Goal: Entertainment & Leisure: Browse casually

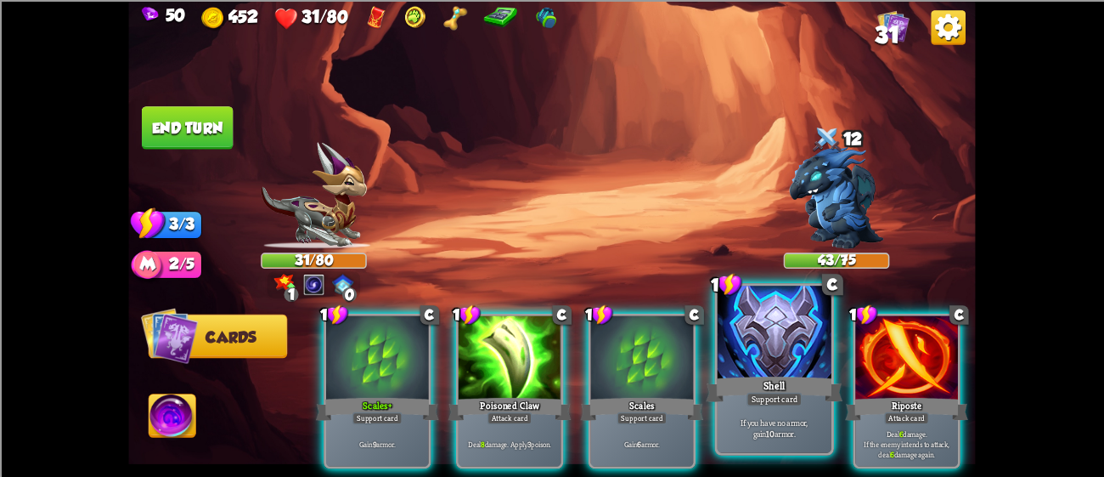
click at [782, 341] on div at bounding box center [775, 333] width 114 height 96
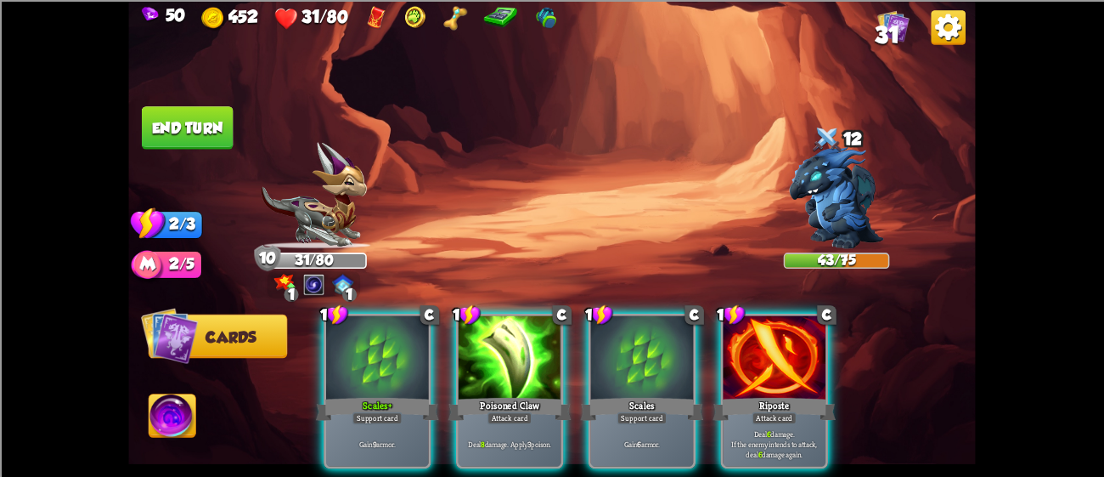
click at [782, 341] on div at bounding box center [774, 358] width 103 height 87
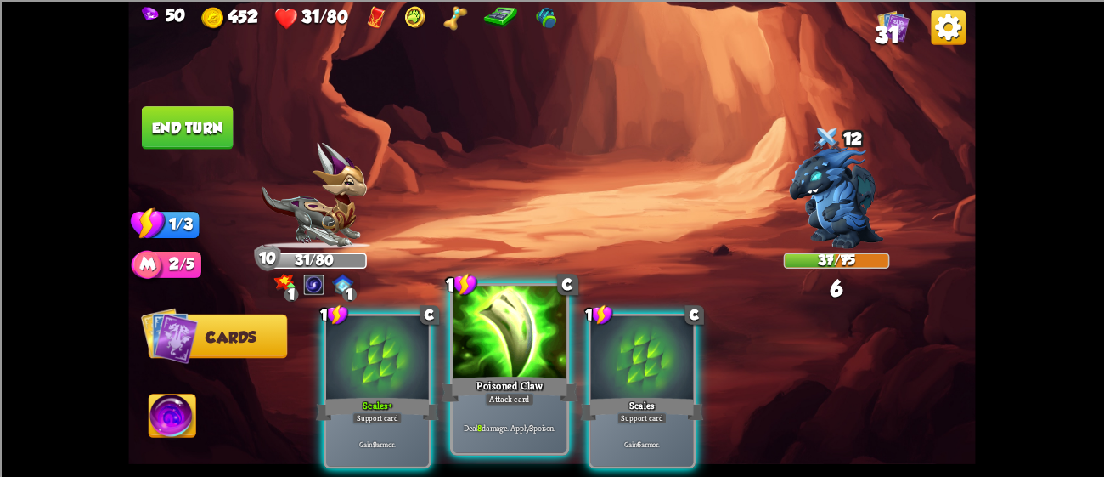
click at [566, 380] on div "Poisoned Claw" at bounding box center [510, 388] width 137 height 31
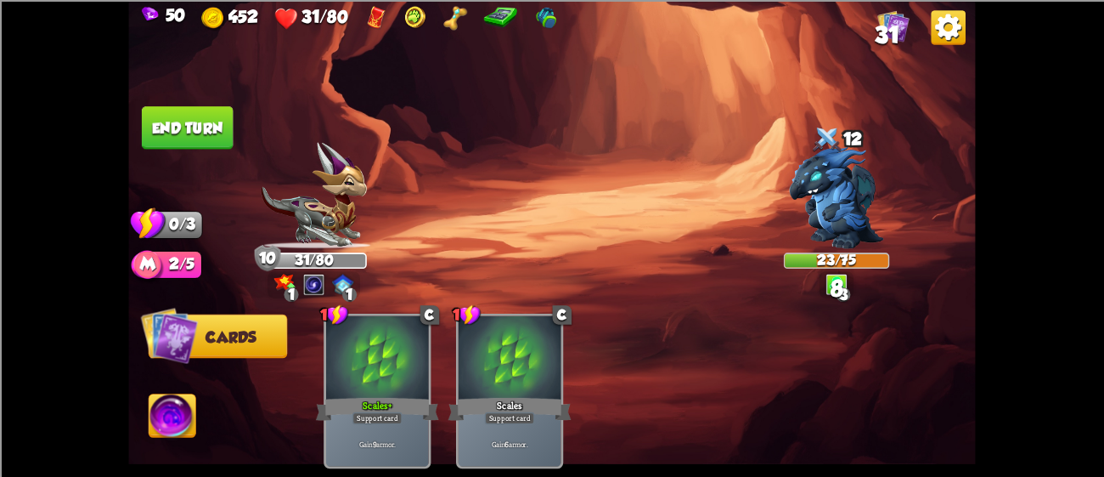
click at [185, 102] on img at bounding box center [551, 238] width 847 height 477
click at [186, 111] on button "End turn" at bounding box center [188, 127] width 92 height 43
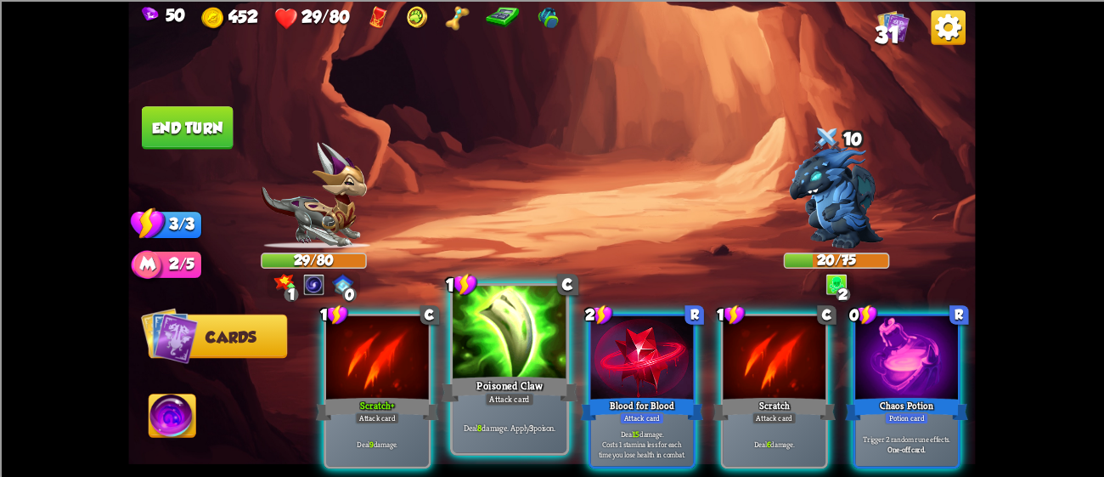
click at [526, 320] on div at bounding box center [510, 333] width 114 height 96
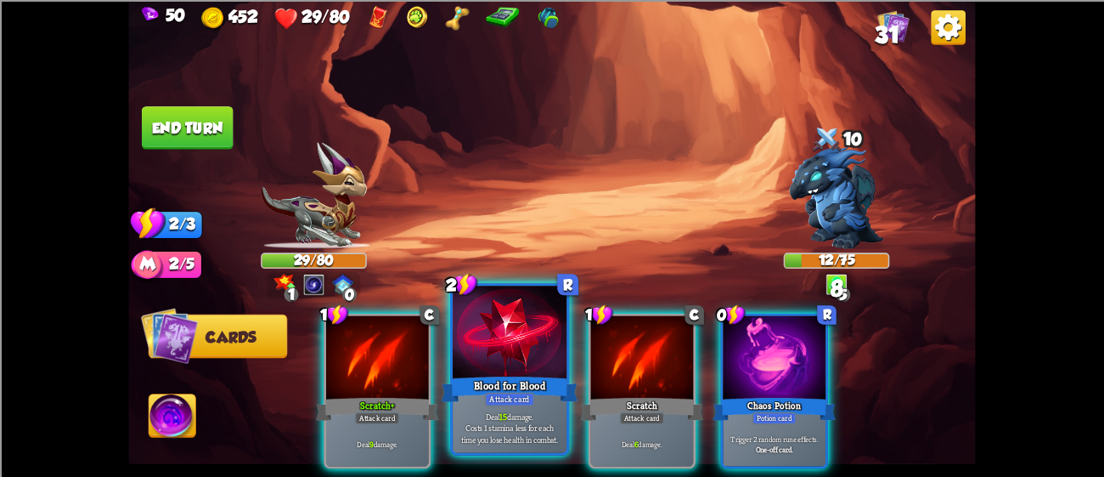
click at [491, 328] on div at bounding box center [510, 333] width 114 height 96
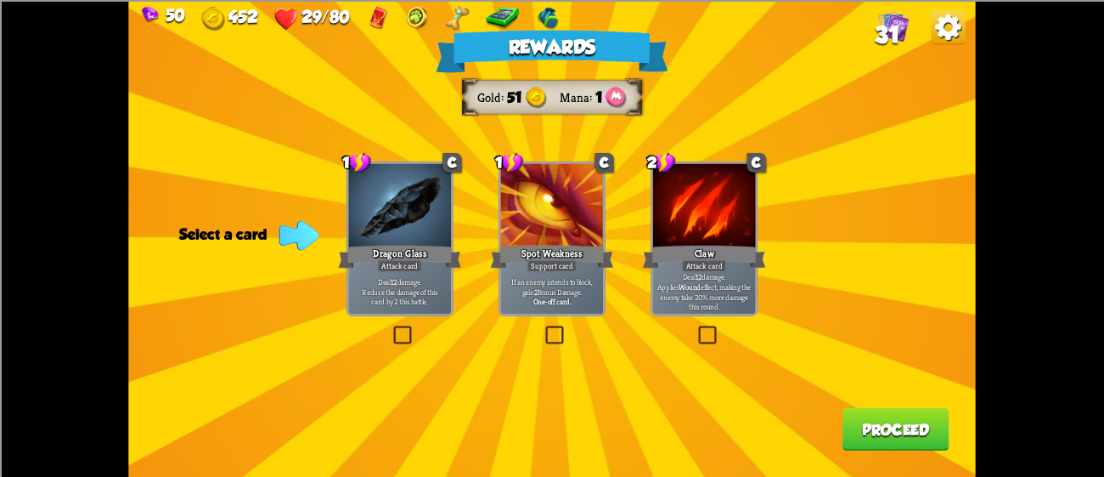
click at [572, 225] on div at bounding box center [552, 206] width 103 height 87
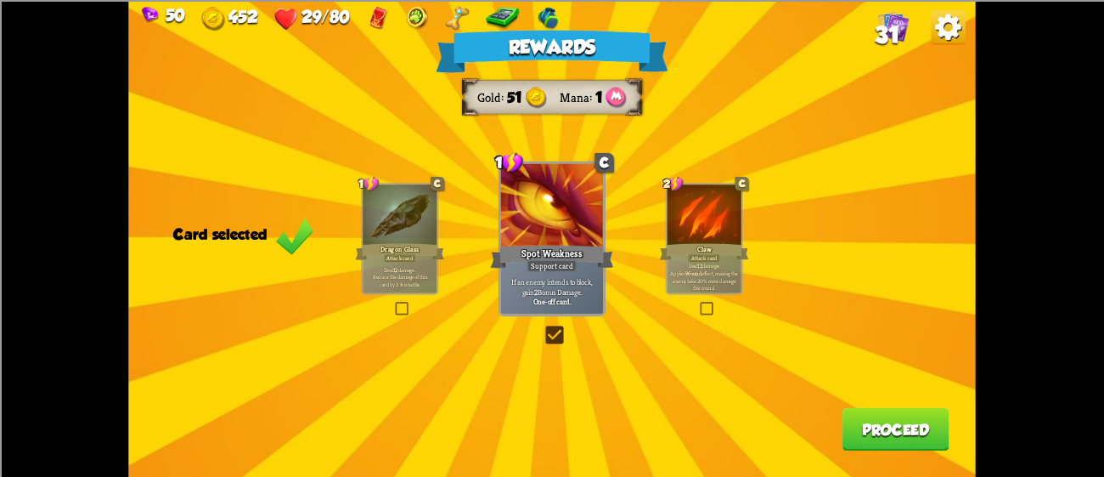
click at [866, 410] on button "Proceed" at bounding box center [896, 428] width 107 height 43
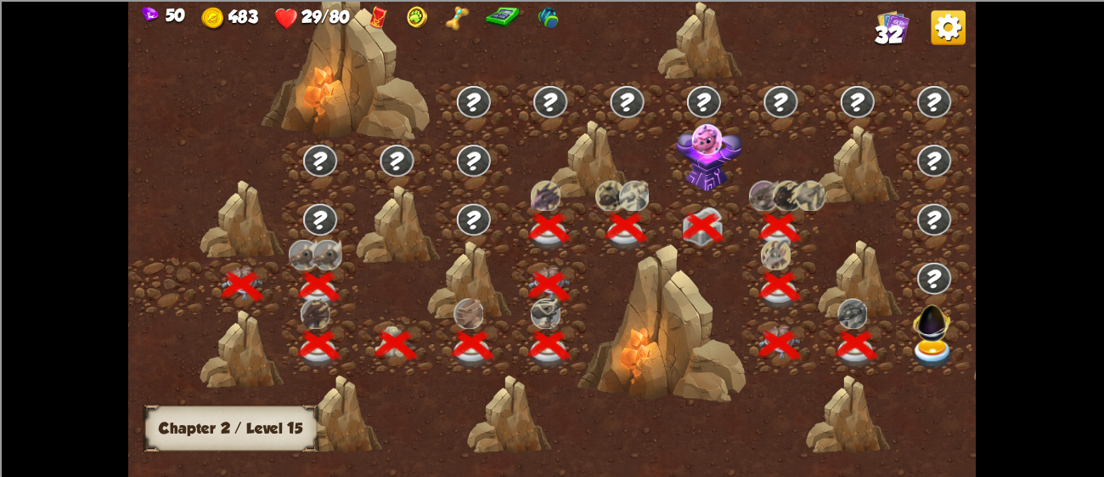
scroll to position [0, 257]
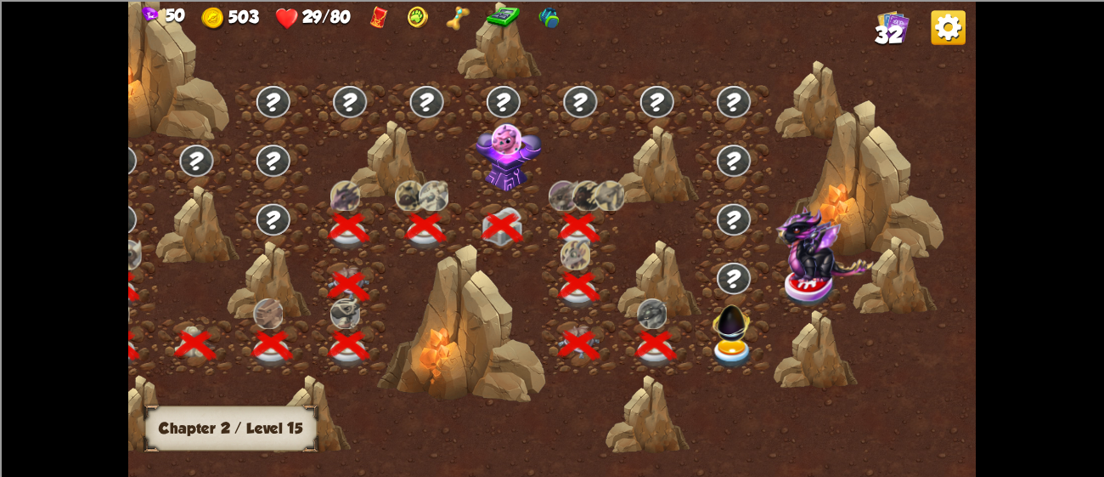
click at [719, 340] on img at bounding box center [731, 319] width 45 height 45
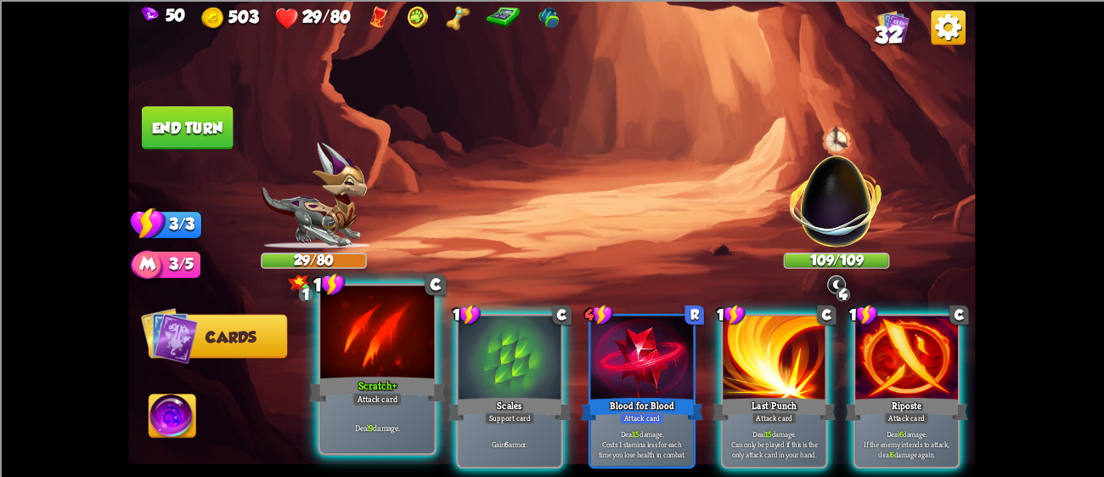
click at [370, 347] on div at bounding box center [377, 333] width 114 height 96
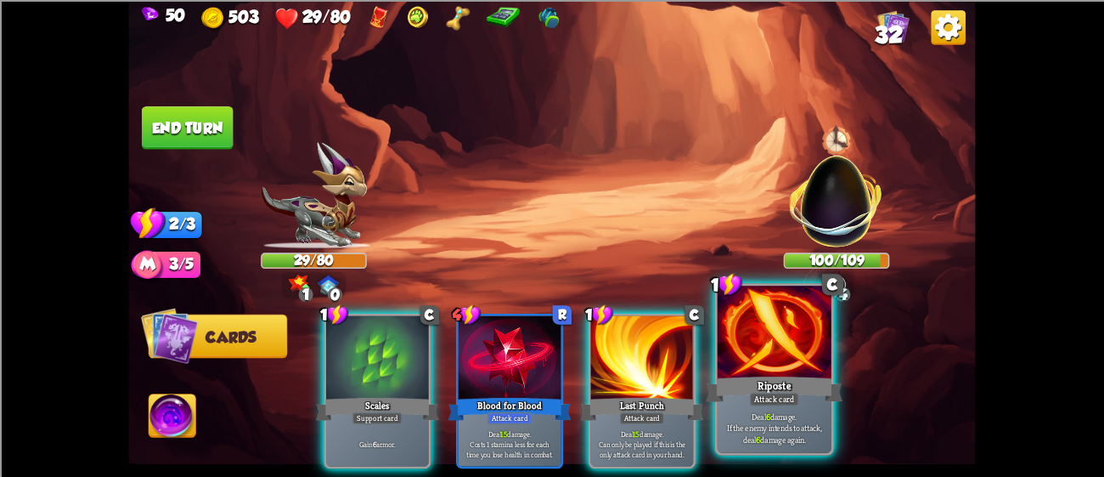
click at [769, 357] on div at bounding box center [775, 333] width 114 height 96
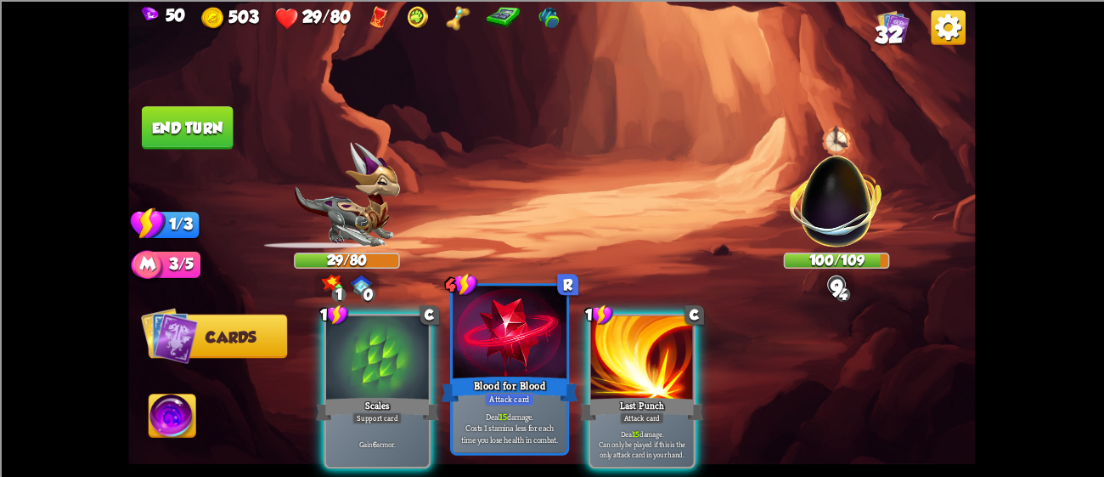
click at [566, 305] on div at bounding box center [510, 333] width 114 height 96
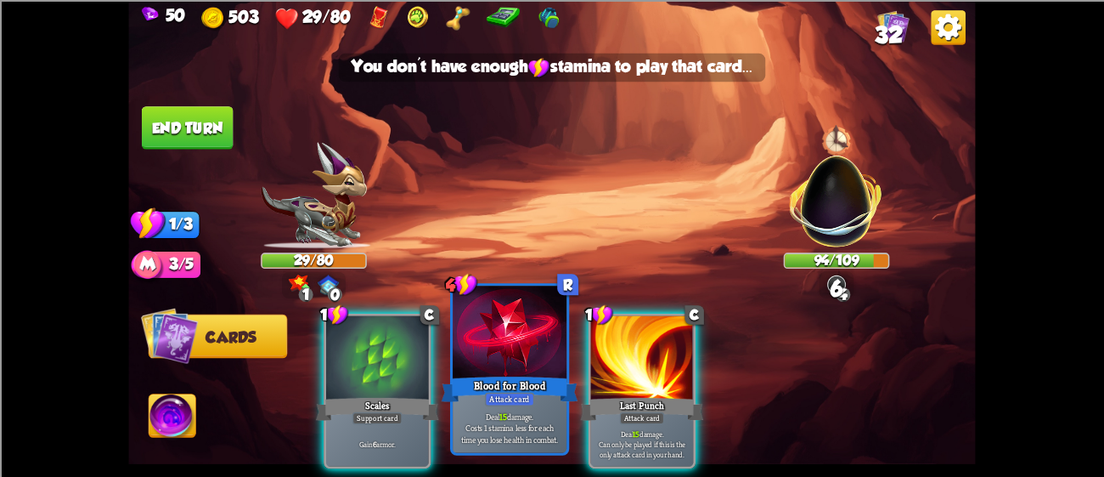
click at [455, 289] on div "4" at bounding box center [461, 284] width 31 height 24
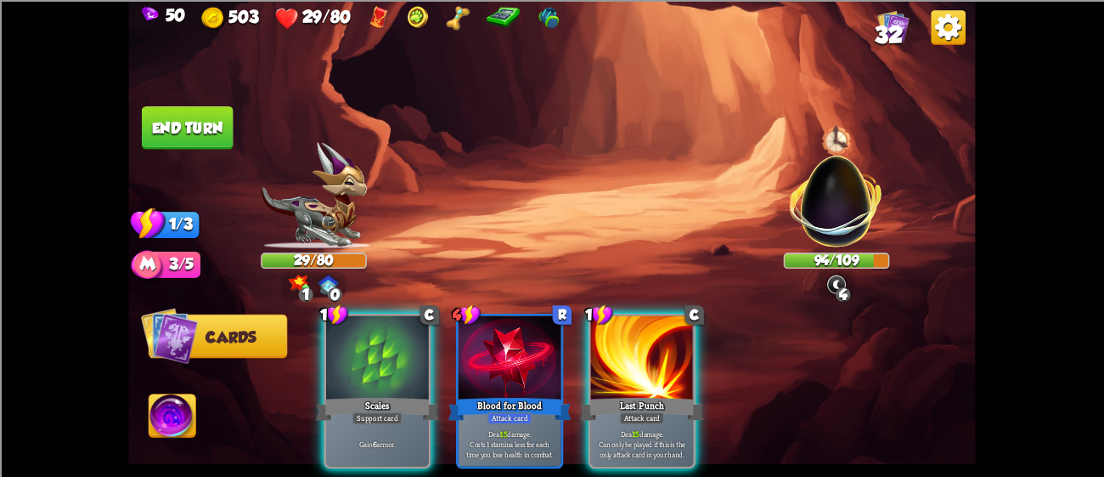
click at [189, 142] on button "End turn" at bounding box center [188, 127] width 92 height 43
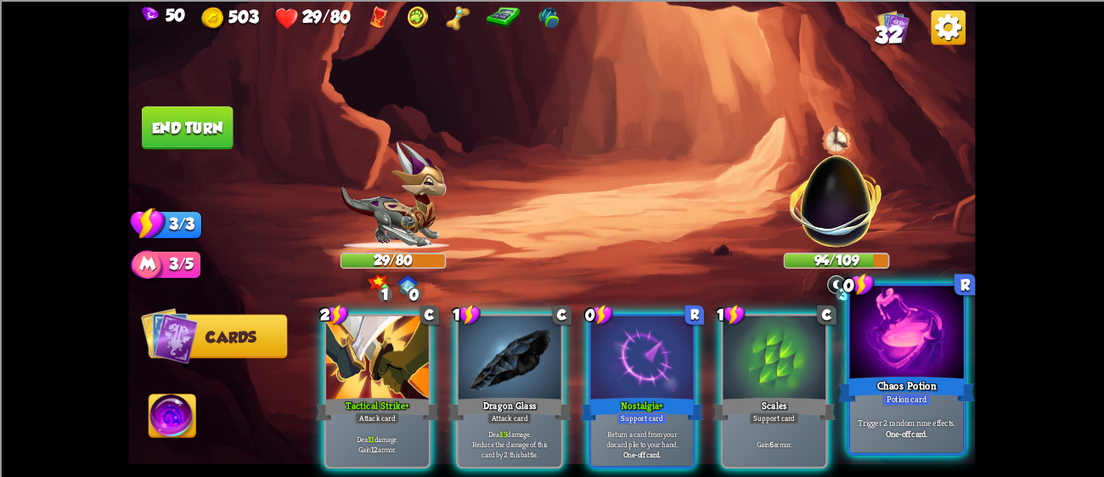
click at [872, 394] on div "Chaos Potion" at bounding box center [906, 388] width 137 height 31
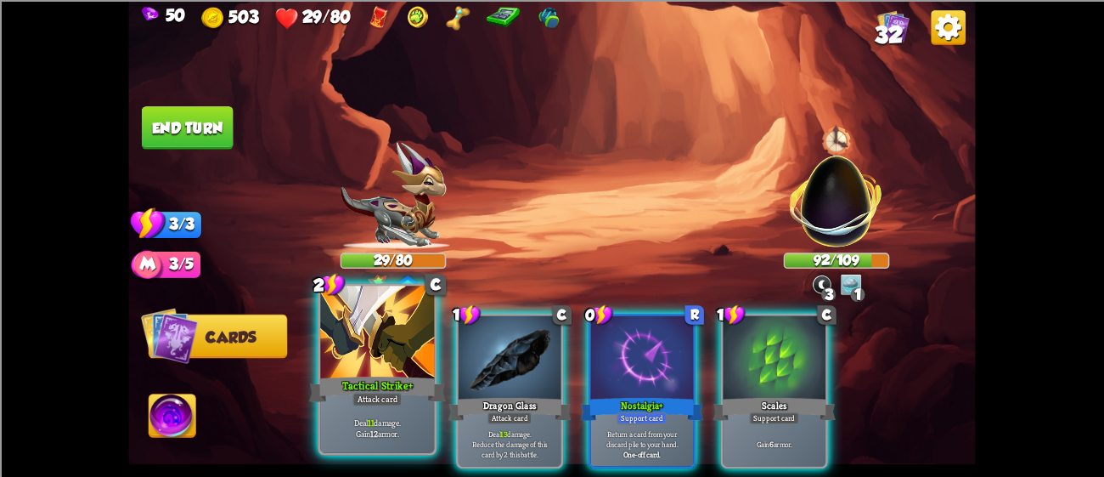
click at [388, 343] on div at bounding box center [377, 333] width 114 height 96
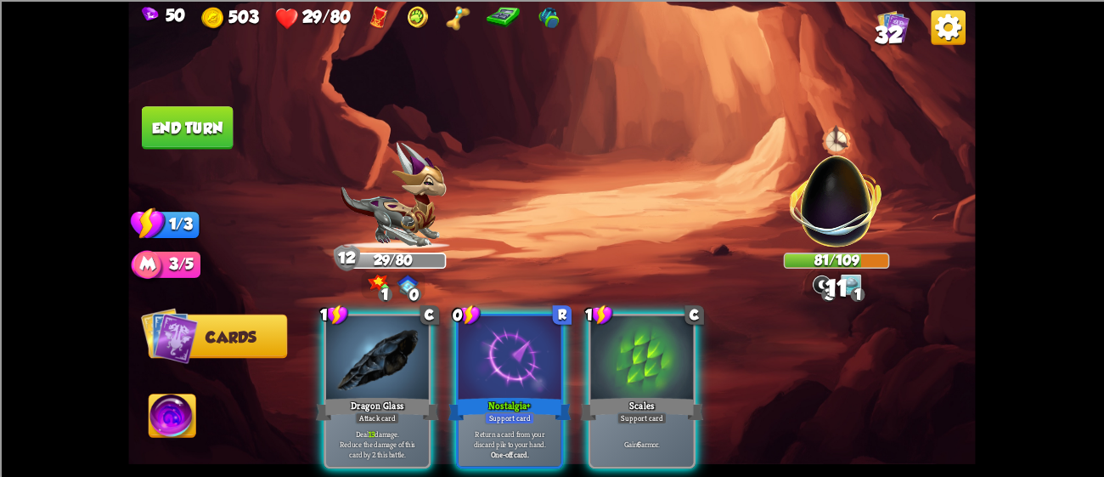
click at [388, 343] on div at bounding box center [377, 358] width 103 height 87
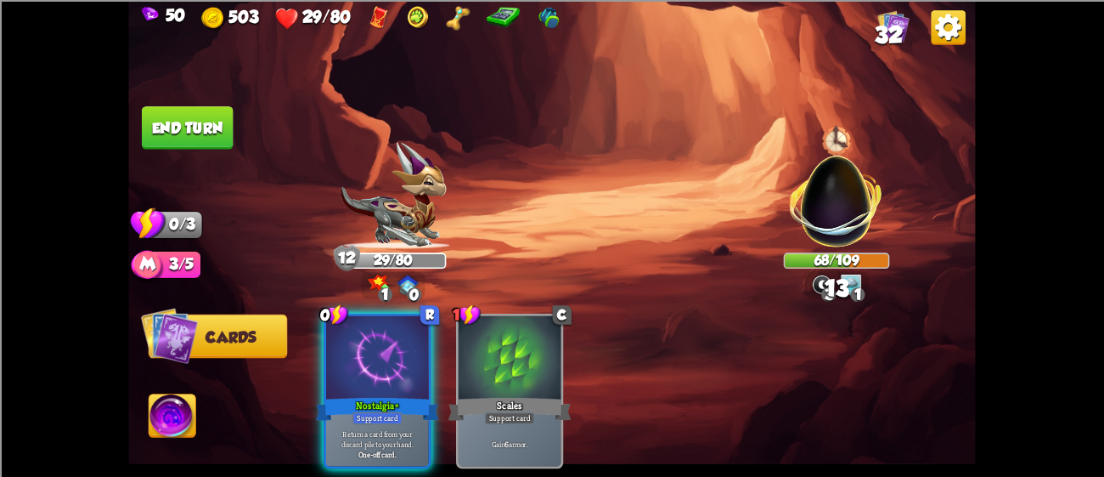
click at [188, 118] on button "End turn" at bounding box center [188, 127] width 92 height 43
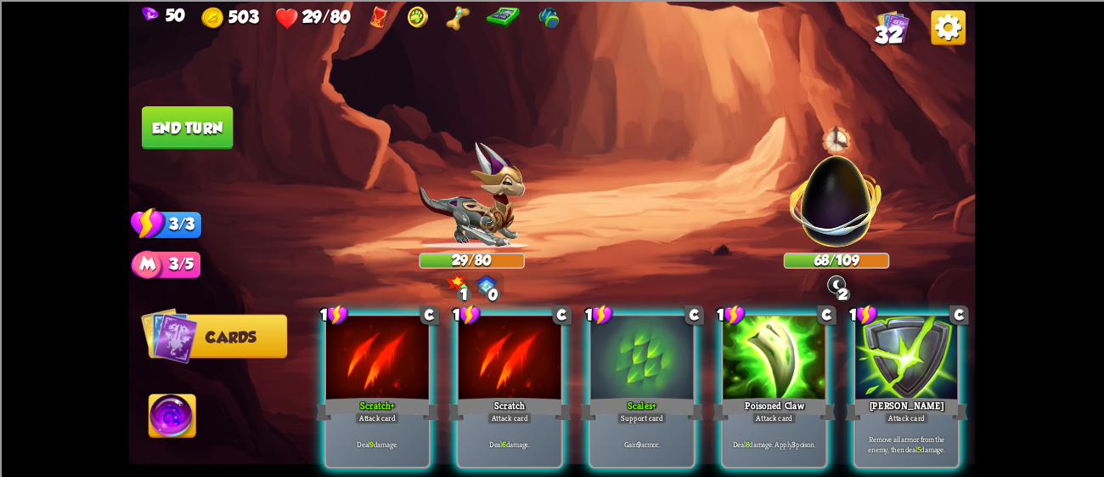
click at [782, 438] on p "Deal 8 damage. Apply 3 poison." at bounding box center [775, 443] width 98 height 10
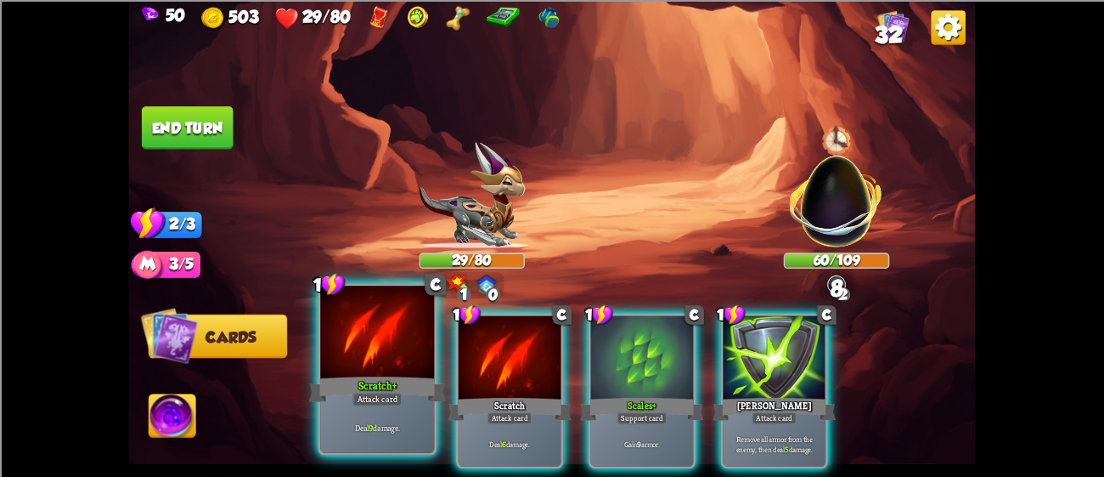
click at [340, 387] on div "Scratch+" at bounding box center [377, 388] width 137 height 31
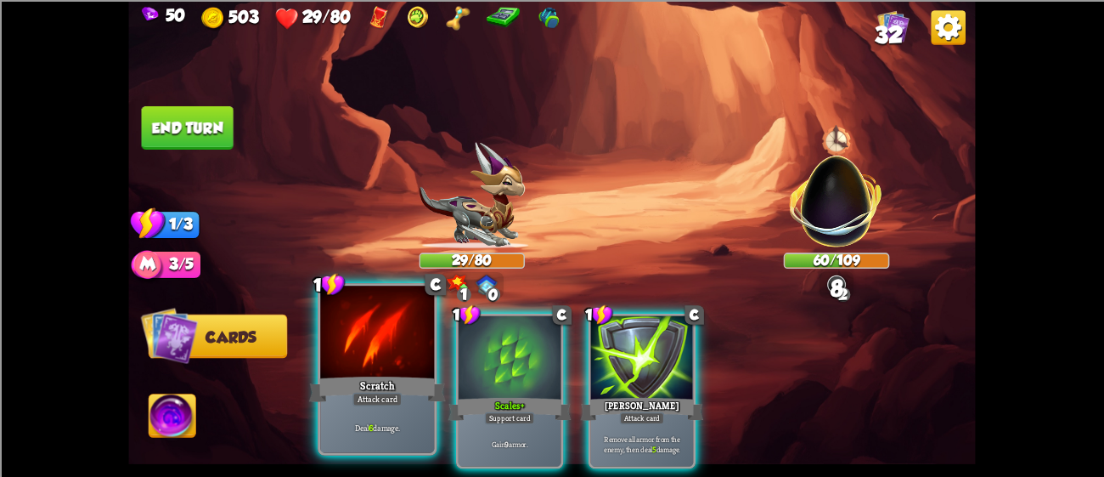
click at [342, 381] on div "Scratch" at bounding box center [377, 388] width 137 height 31
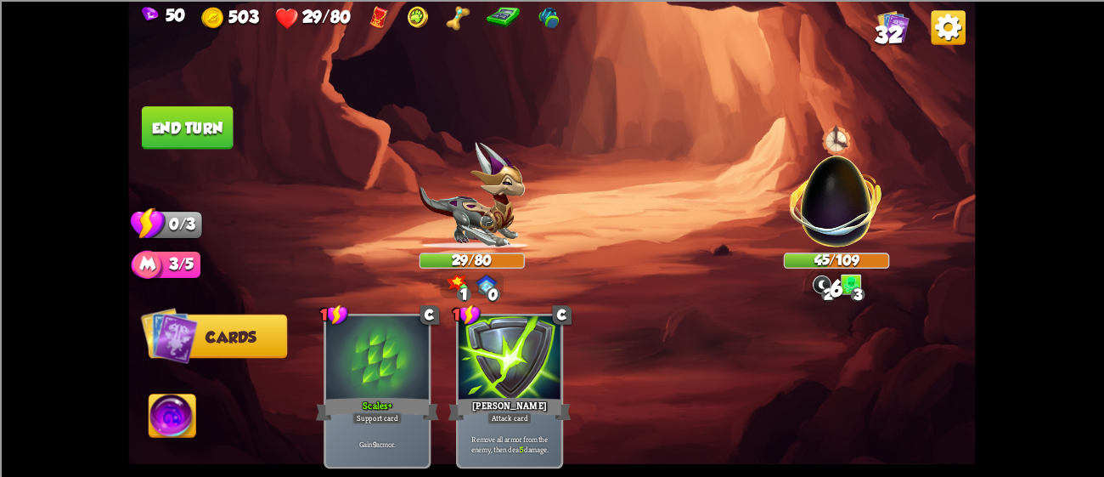
click at [193, 136] on button "End turn" at bounding box center [188, 127] width 92 height 43
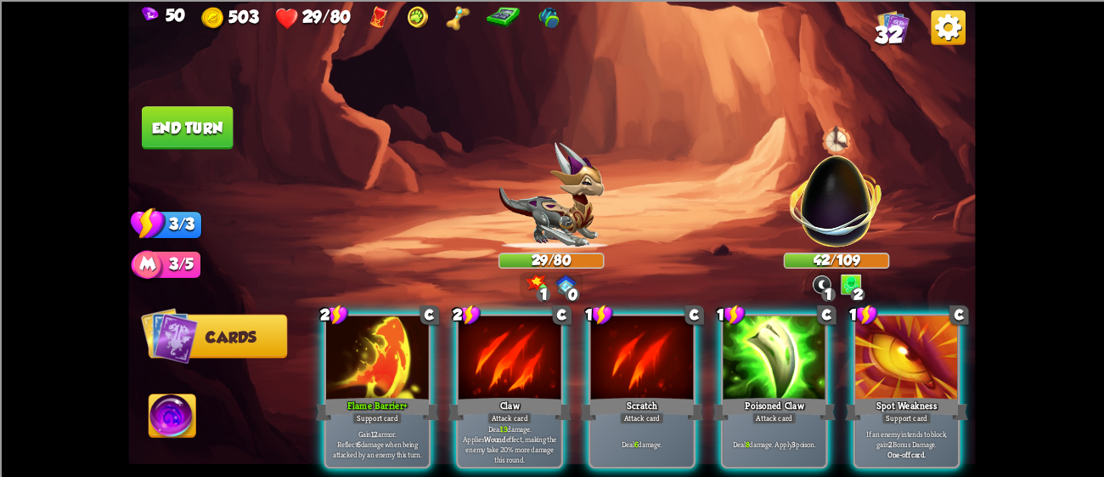
click at [513, 395] on div "Claw" at bounding box center [510, 408] width 123 height 27
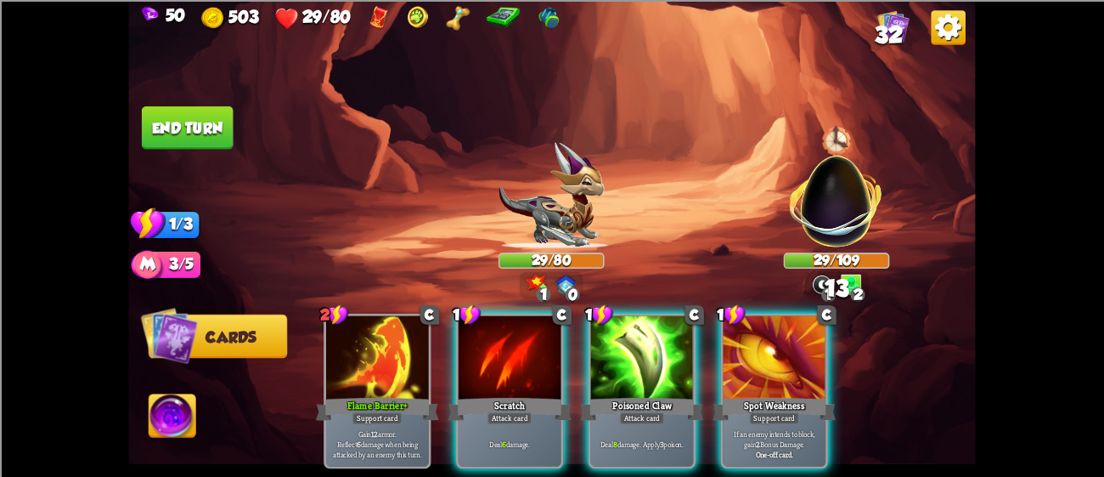
click at [632, 420] on div "Deal 8 damage. Apply 3 poison." at bounding box center [642, 442] width 103 height 45
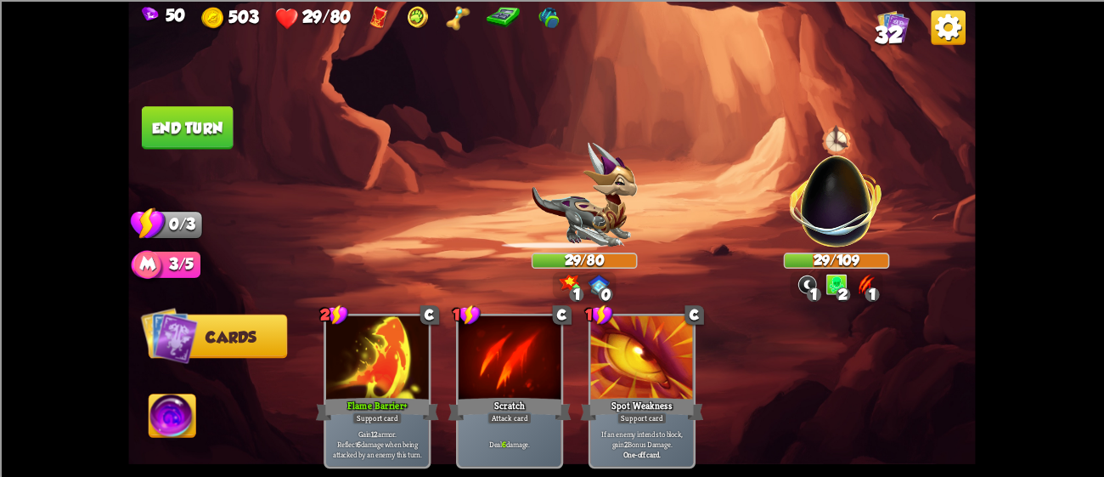
click at [197, 144] on button "End turn" at bounding box center [188, 127] width 92 height 43
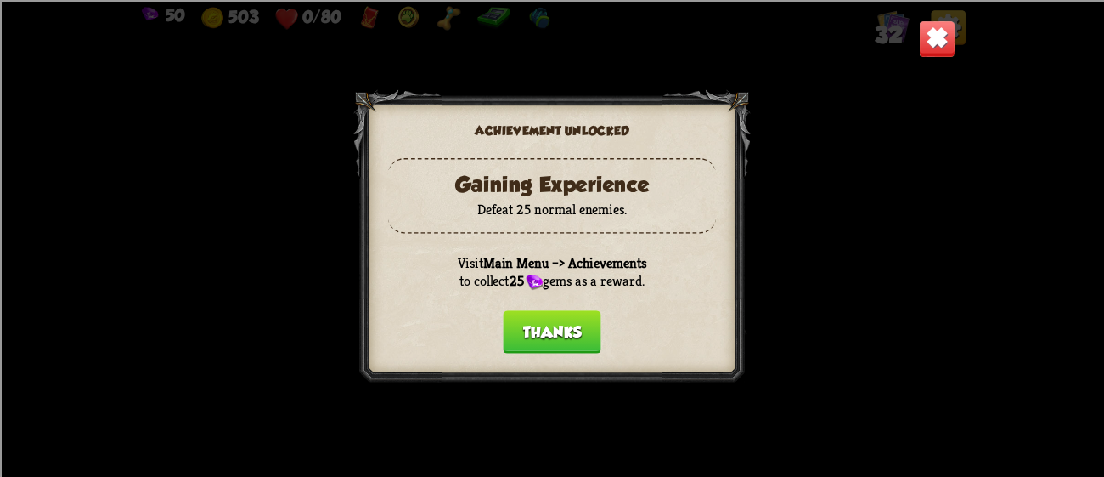
click at [535, 325] on button "Thanks" at bounding box center [552, 331] width 98 height 43
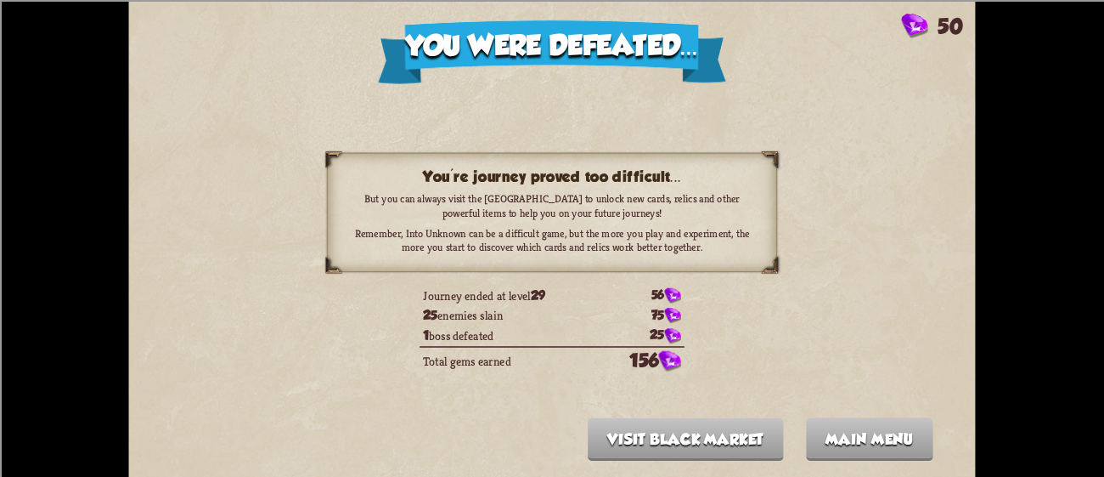
click at [805, 440] on div "You were defeated... 50 You're journey proved too difficult... But you can alwa…" at bounding box center [551, 238] width 847 height 477
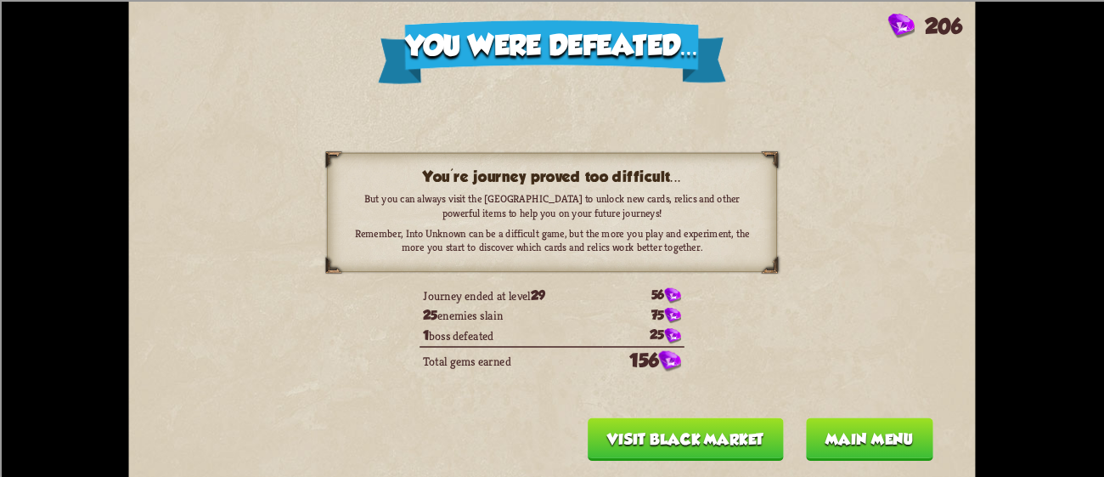
click at [690, 448] on button "Visit Black Market" at bounding box center [686, 438] width 196 height 43
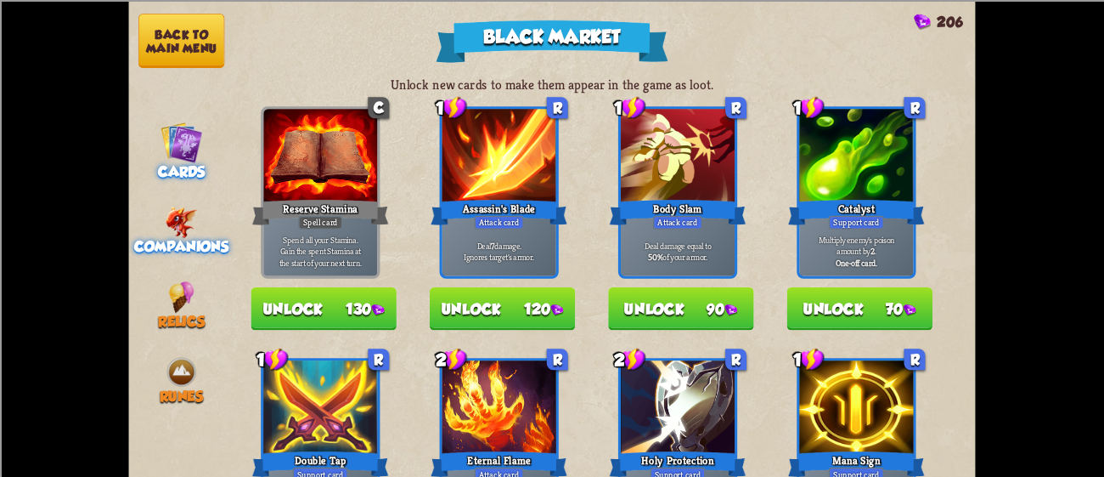
click at [179, 208] on img at bounding box center [182, 221] width 32 height 31
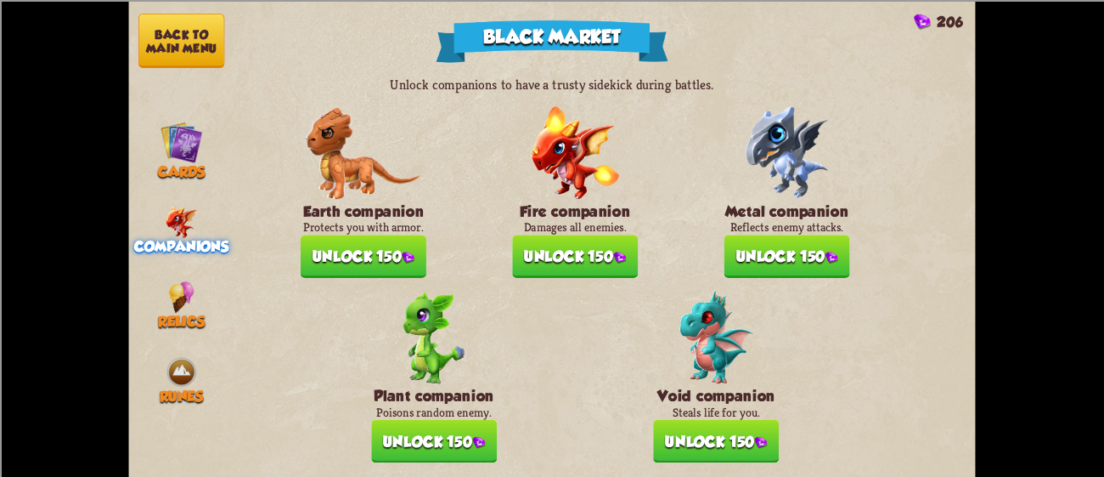
click at [695, 420] on button "Unlock 150" at bounding box center [716, 440] width 126 height 43
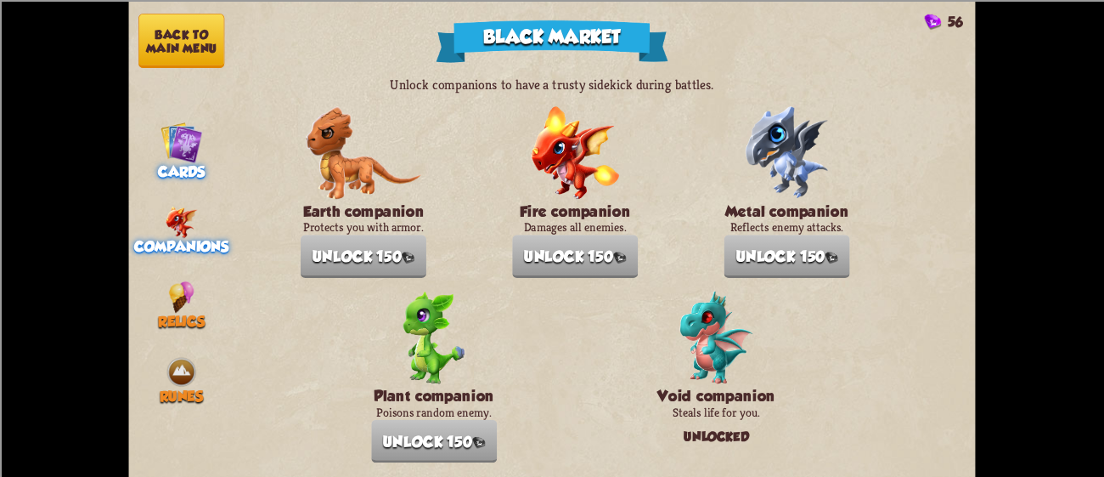
click at [180, 127] on img at bounding box center [182, 142] width 42 height 42
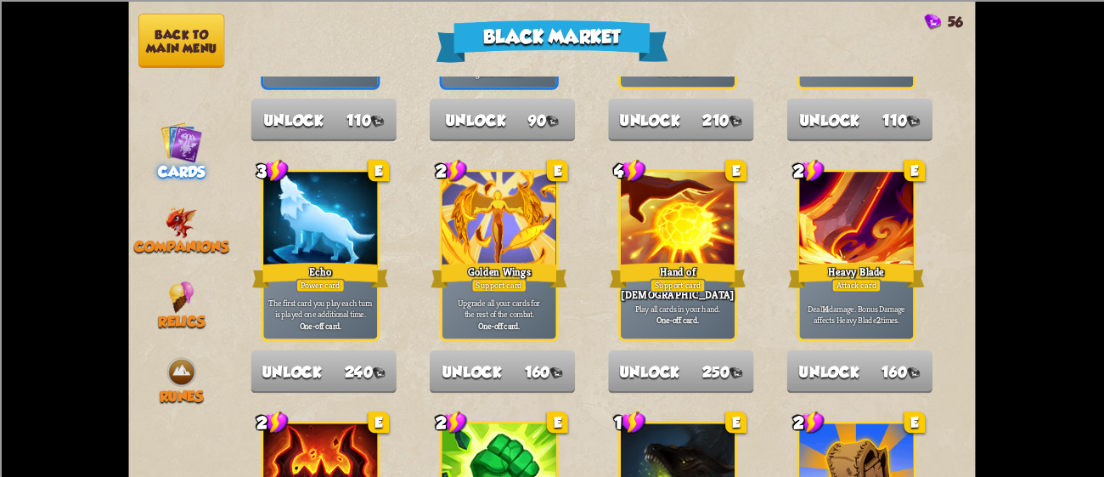
scroll to position [1766, 0]
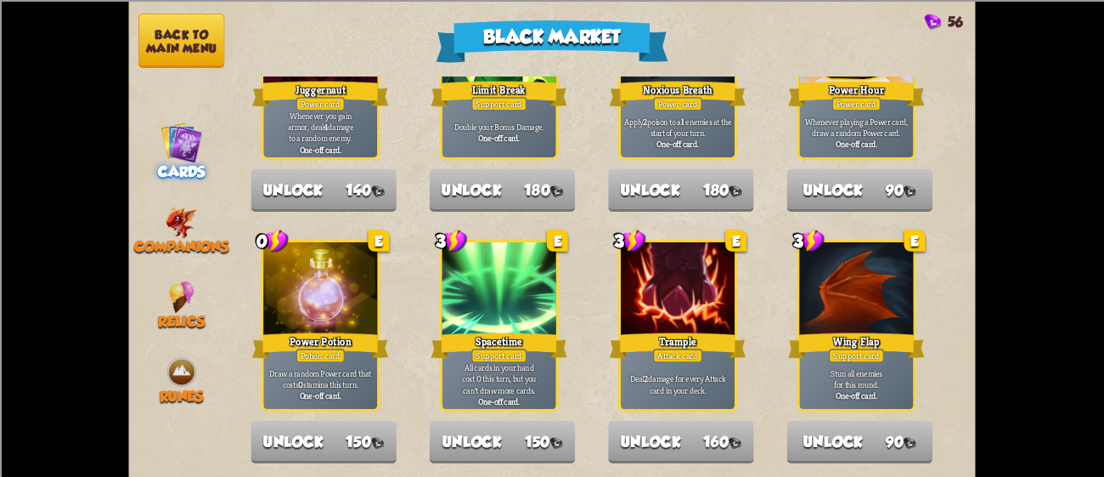
click at [186, 51] on button "Back to main menu" at bounding box center [181, 41] width 86 height 54
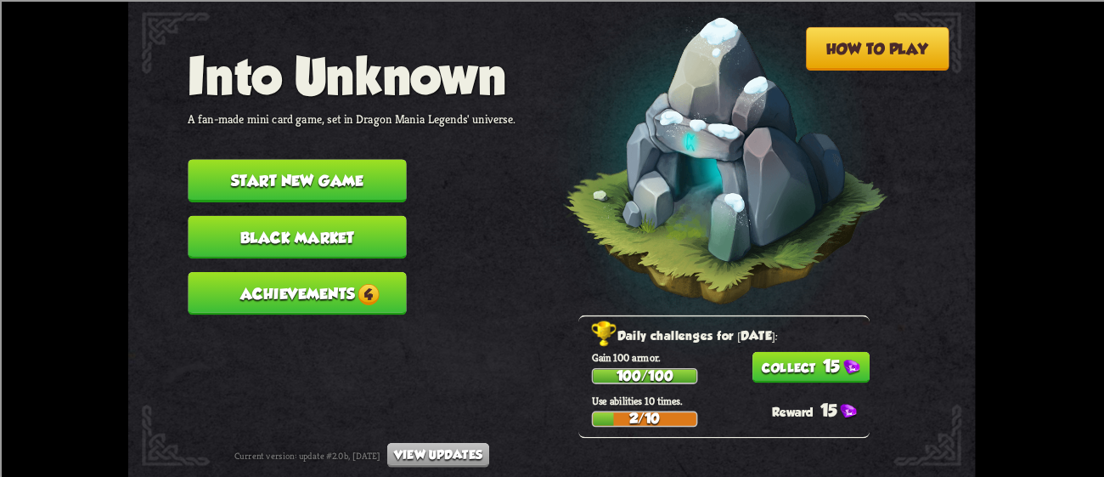
click at [801, 359] on button "15" at bounding box center [811, 366] width 117 height 31
